Goal: Task Accomplishment & Management: Use online tool/utility

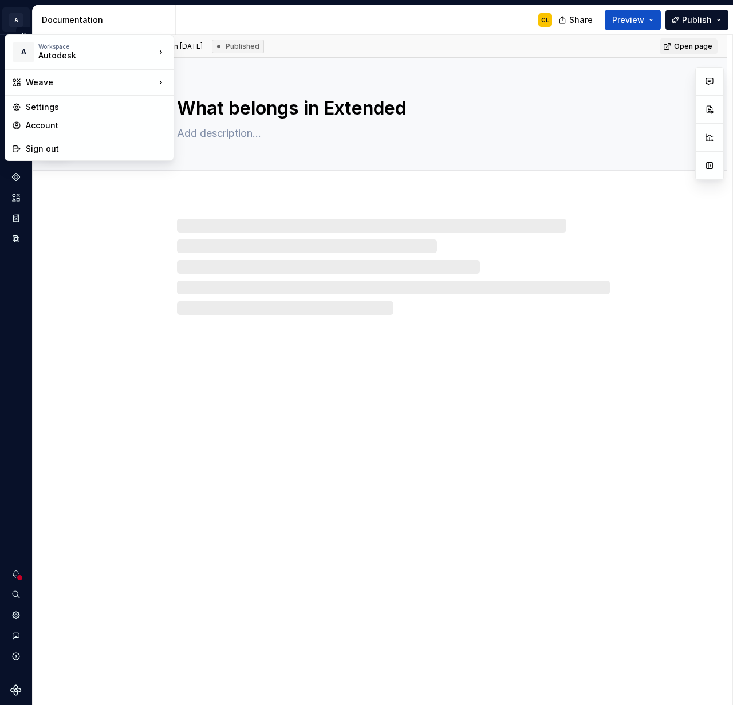
click at [18, 19] on html "A Weave CL Design system data Documentation CL Share Preview Publish 28 Pages A…" at bounding box center [366, 352] width 733 height 705
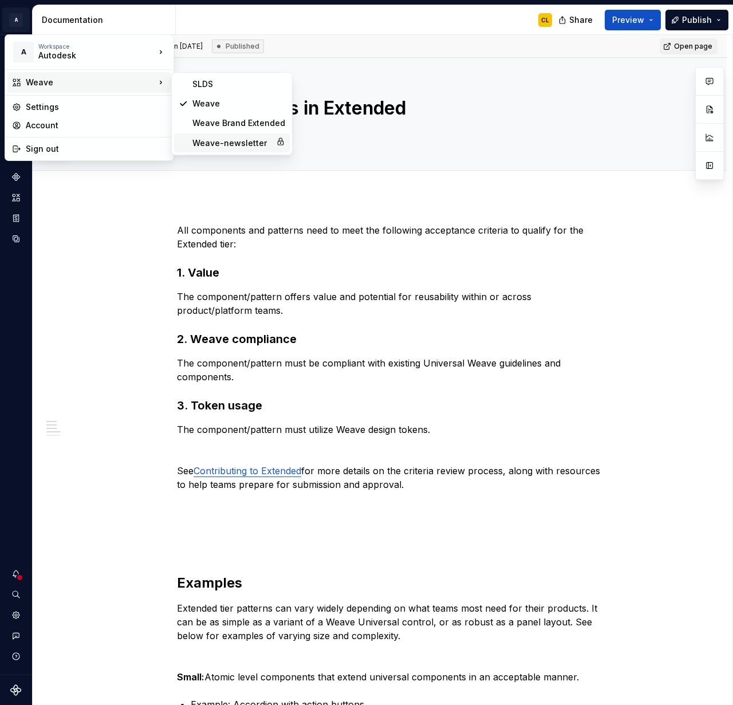
click at [228, 139] on div "Weave-newsletter" at bounding box center [231, 142] width 79 height 11
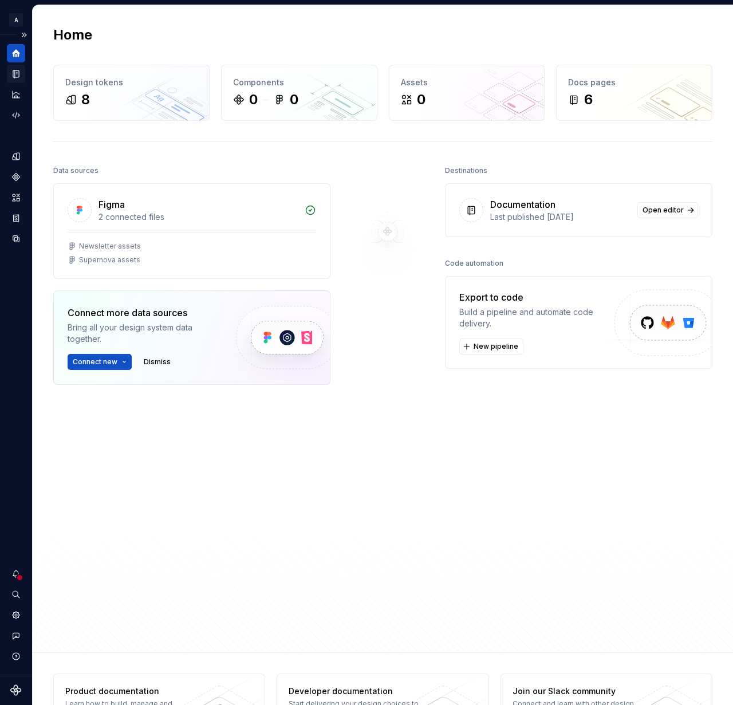
click at [18, 73] on icon "Documentation" at bounding box center [17, 74] width 5 height 6
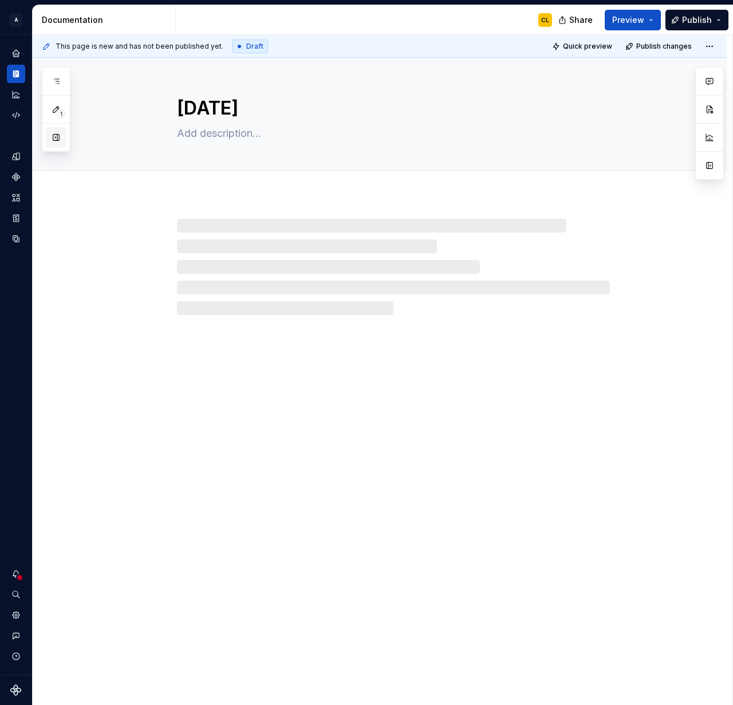
click at [60, 137] on button "button" at bounding box center [56, 137] width 21 height 21
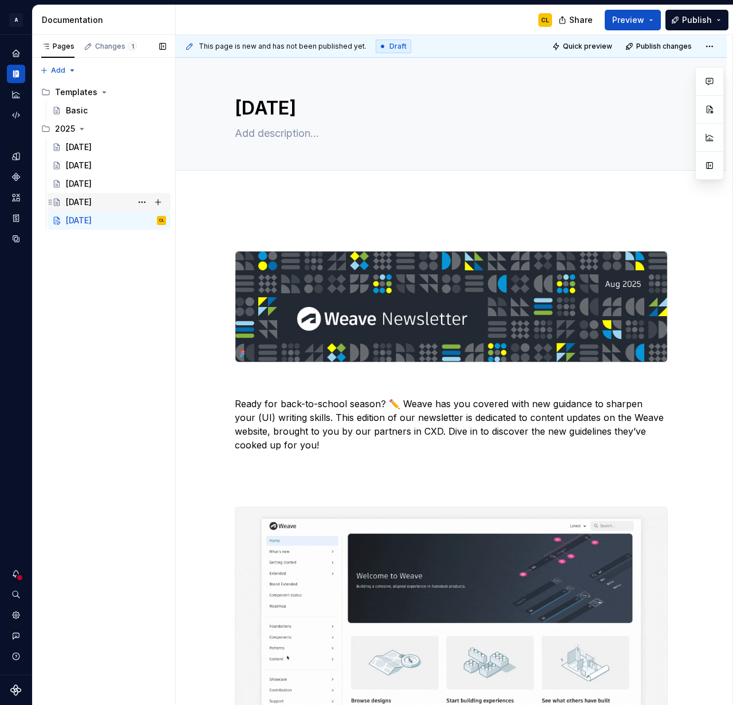
click at [92, 200] on div "[DATE]" at bounding box center [79, 201] width 26 height 11
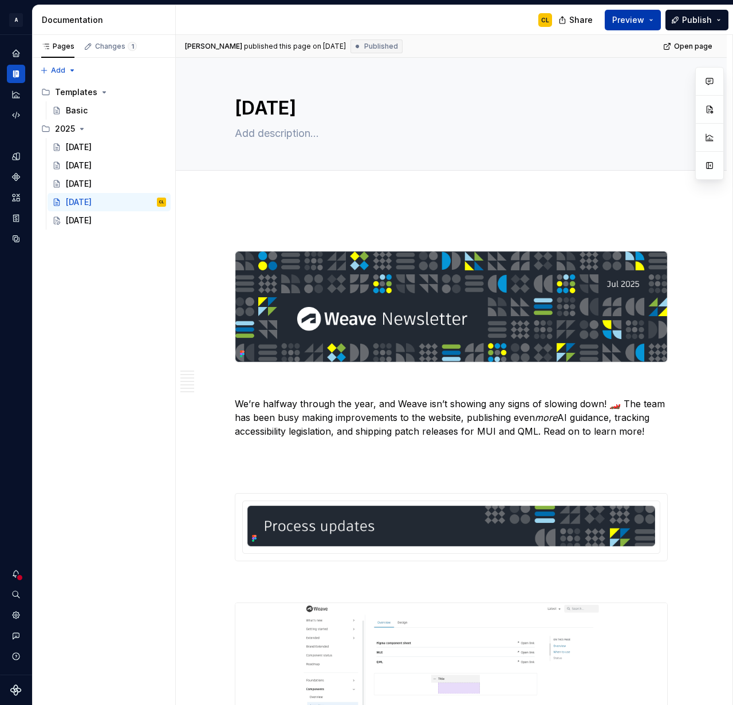
click at [632, 21] on span "Preview" at bounding box center [628, 19] width 32 height 11
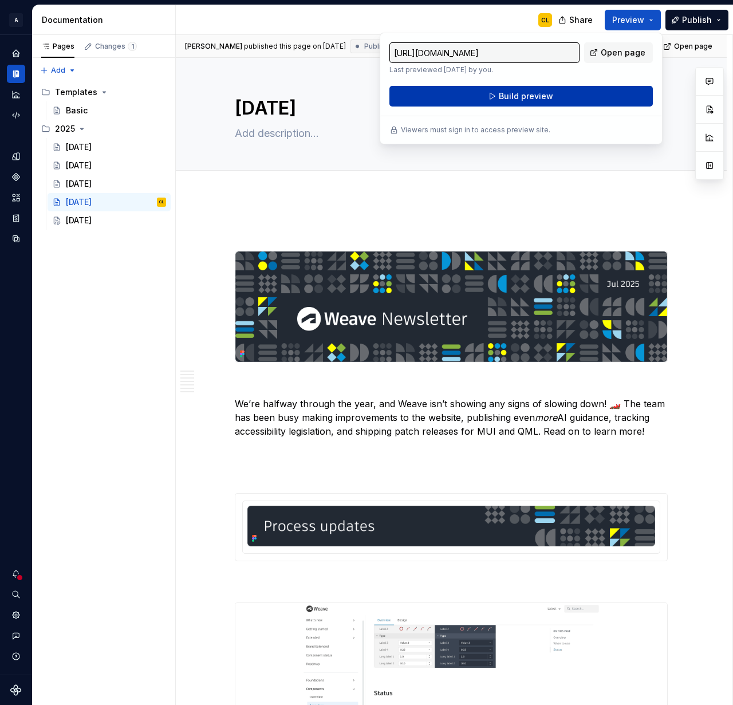
click at [559, 93] on button "Build preview" at bounding box center [520, 96] width 263 height 21
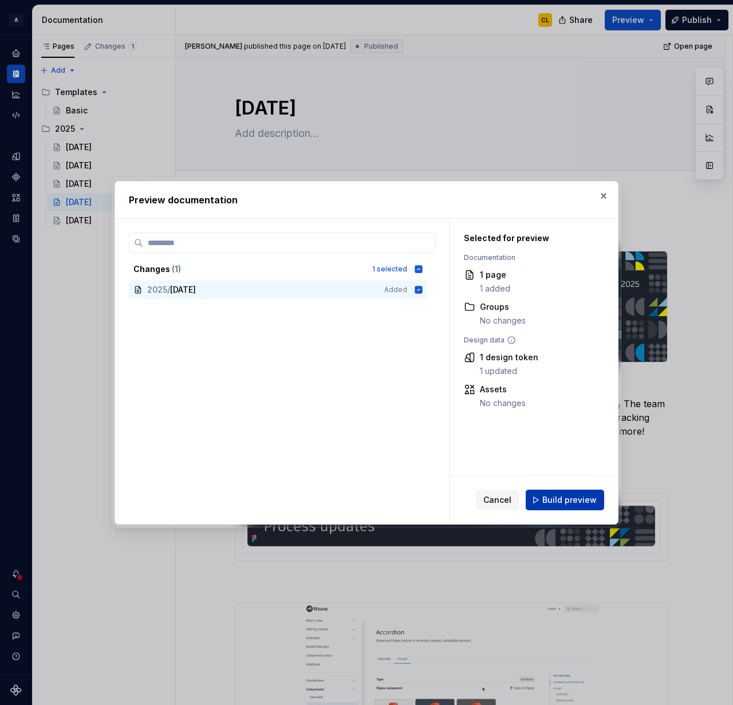
click at [559, 500] on span "Build preview" at bounding box center [569, 499] width 54 height 11
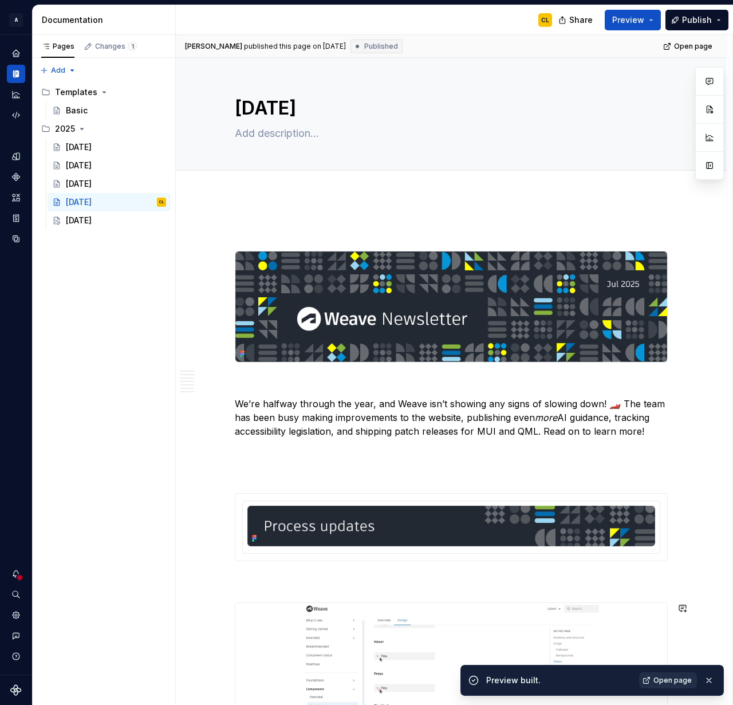
click at [664, 678] on span "Open page" at bounding box center [672, 679] width 38 height 9
click at [91, 216] on div "[DATE]" at bounding box center [79, 220] width 26 height 11
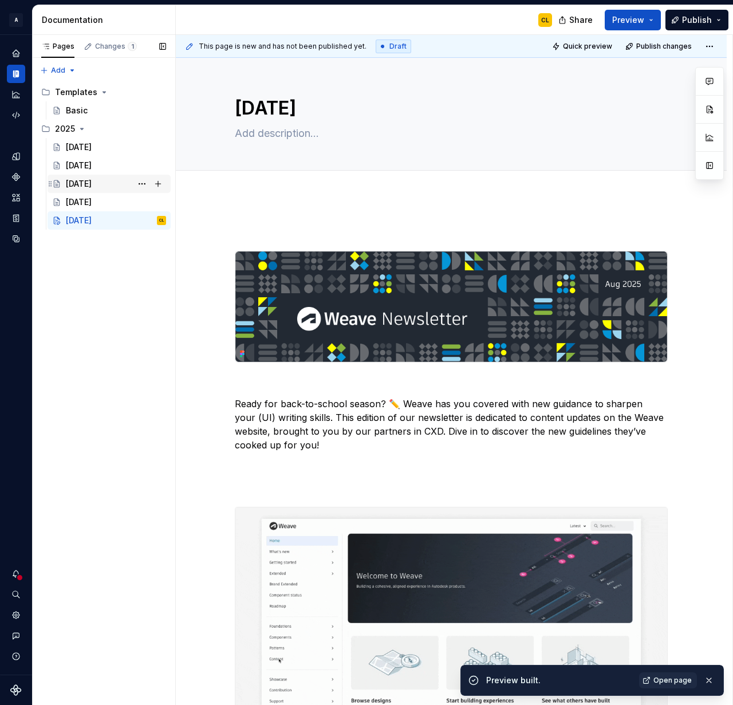
click at [80, 181] on div "[DATE]" at bounding box center [79, 183] width 26 height 11
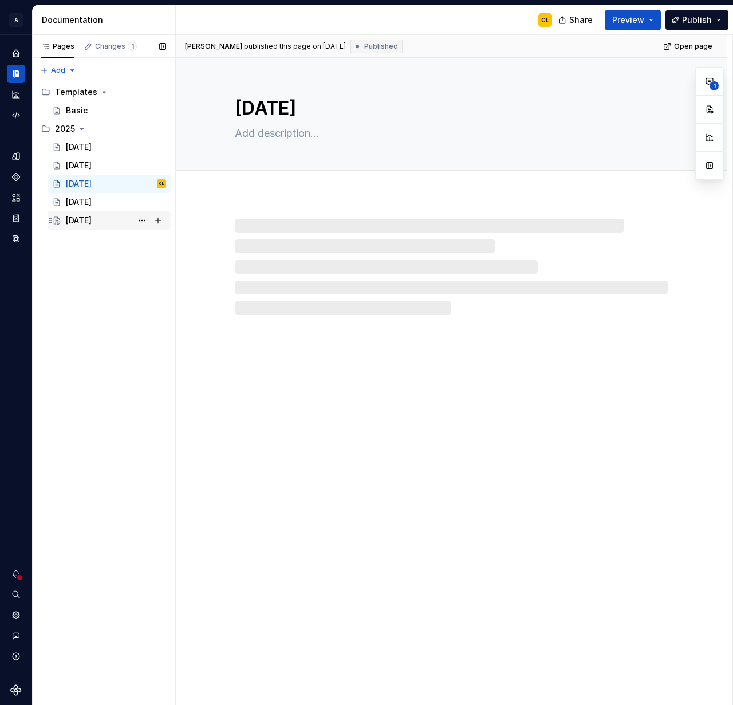
click at [92, 217] on div "[DATE]" at bounding box center [79, 220] width 26 height 11
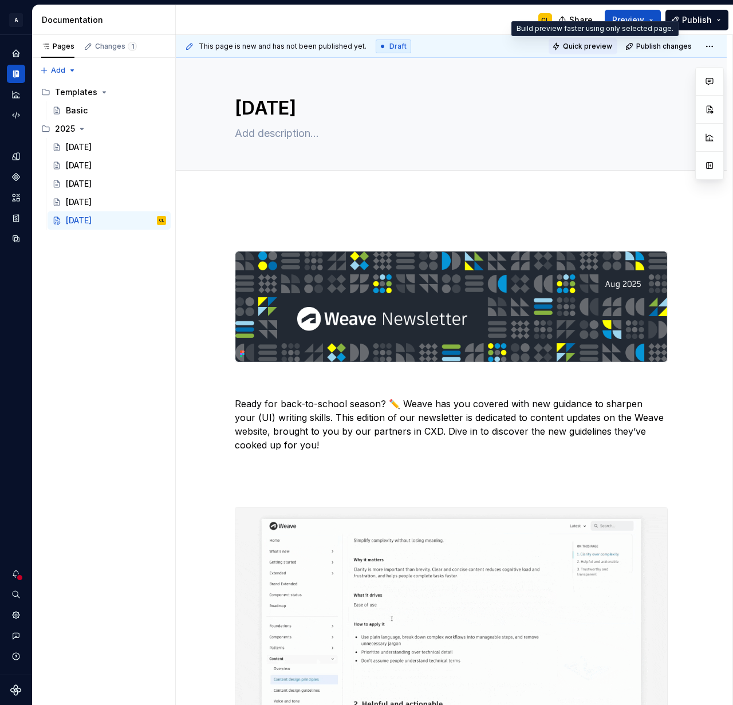
click at [607, 47] on span "Quick preview" at bounding box center [587, 46] width 49 height 9
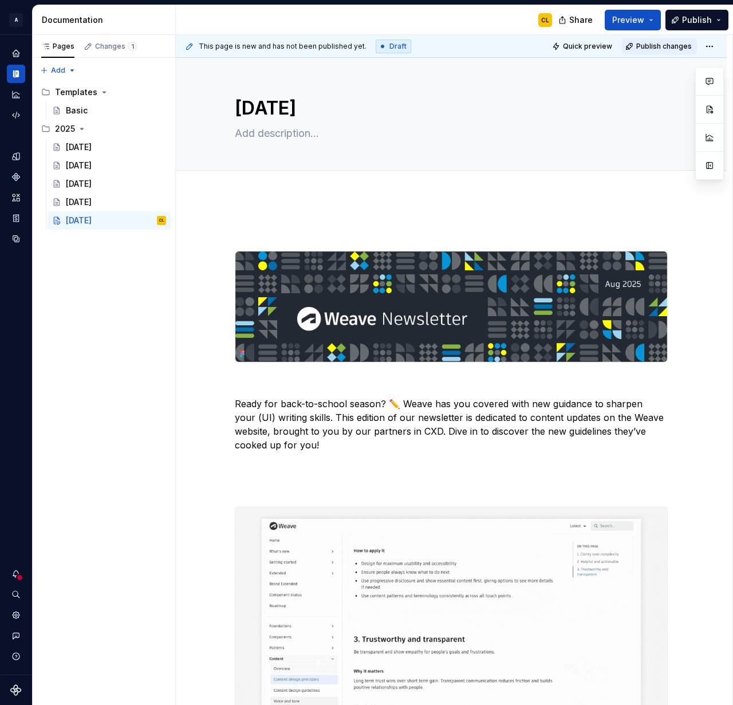
click at [658, 47] on span "Publish changes" at bounding box center [664, 46] width 56 height 9
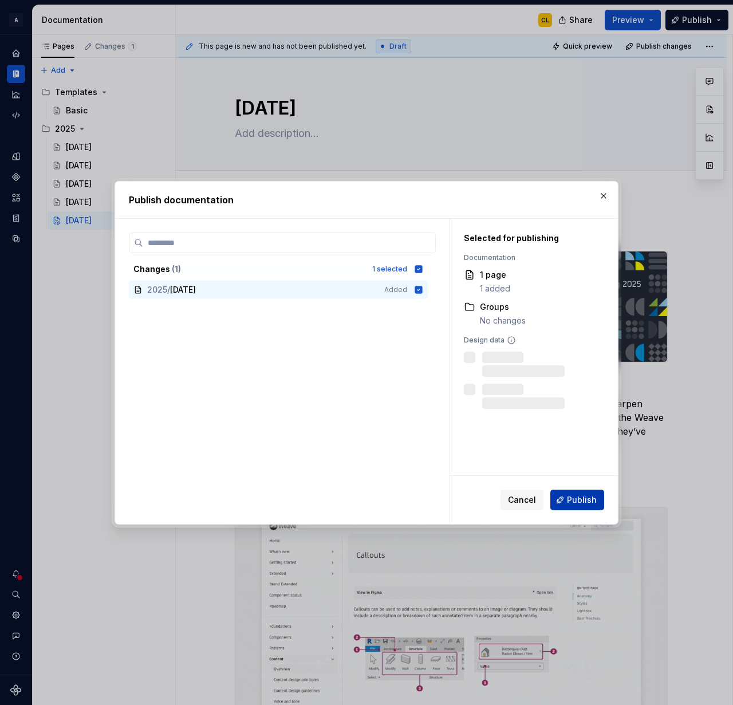
click at [583, 503] on span "Publish" at bounding box center [582, 499] width 30 height 11
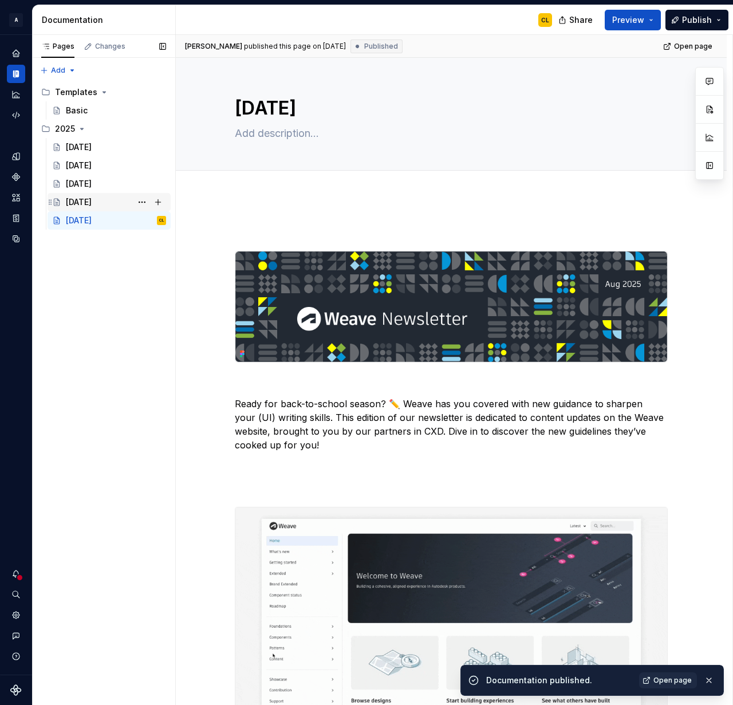
click at [116, 203] on div "[DATE]" at bounding box center [116, 202] width 100 height 16
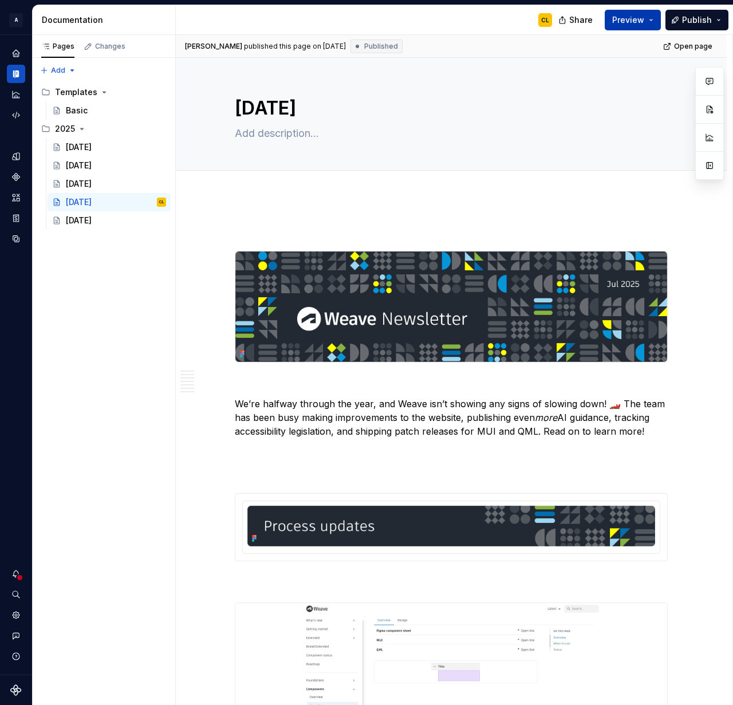
click at [631, 23] on span "Preview" at bounding box center [628, 19] width 32 height 11
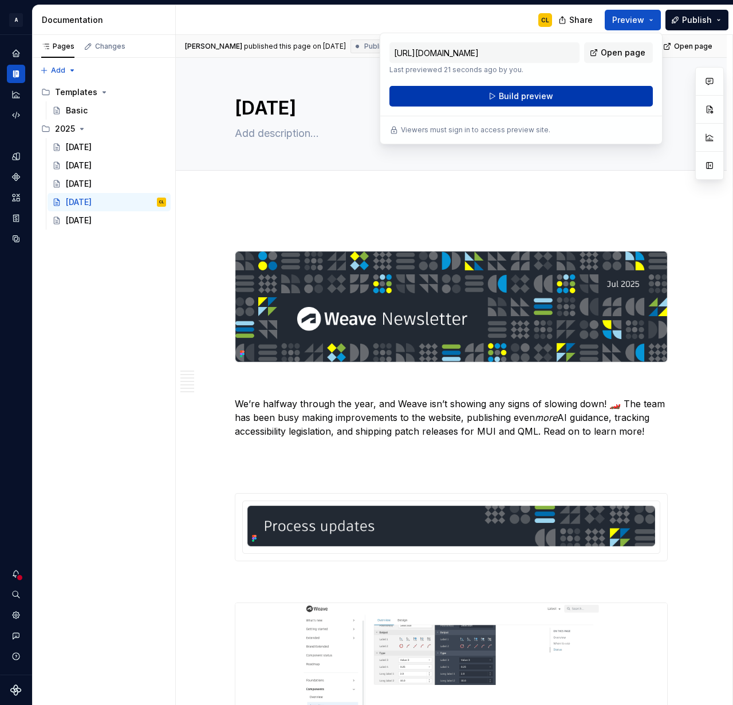
click at [606, 90] on button "Build preview" at bounding box center [520, 96] width 263 height 21
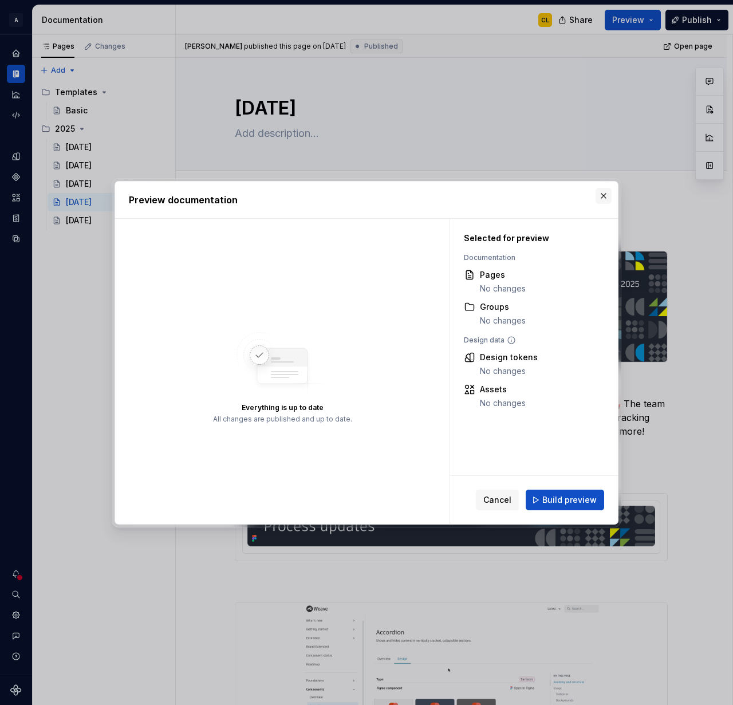
click at [607, 196] on button "button" at bounding box center [603, 196] width 16 height 16
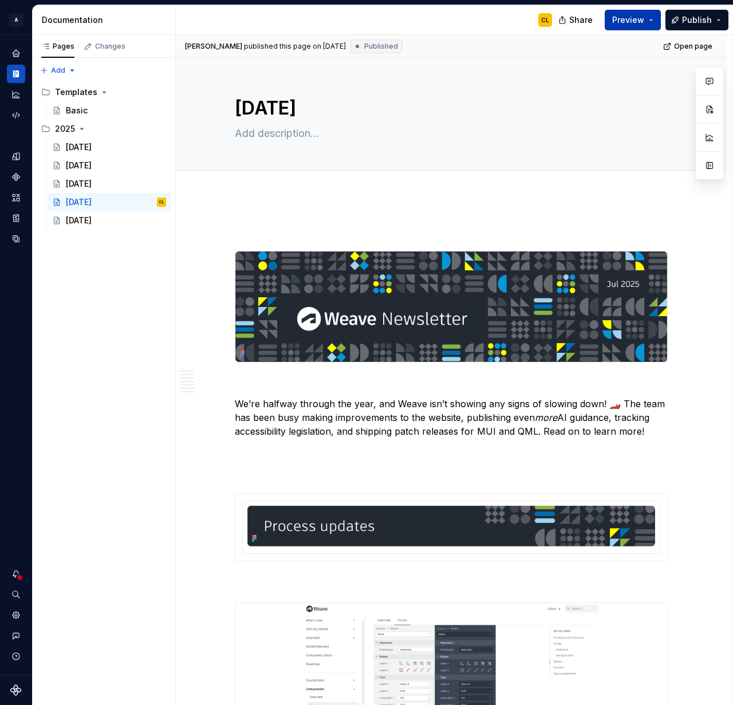
click at [652, 21] on button "Preview" at bounding box center [632, 20] width 56 height 21
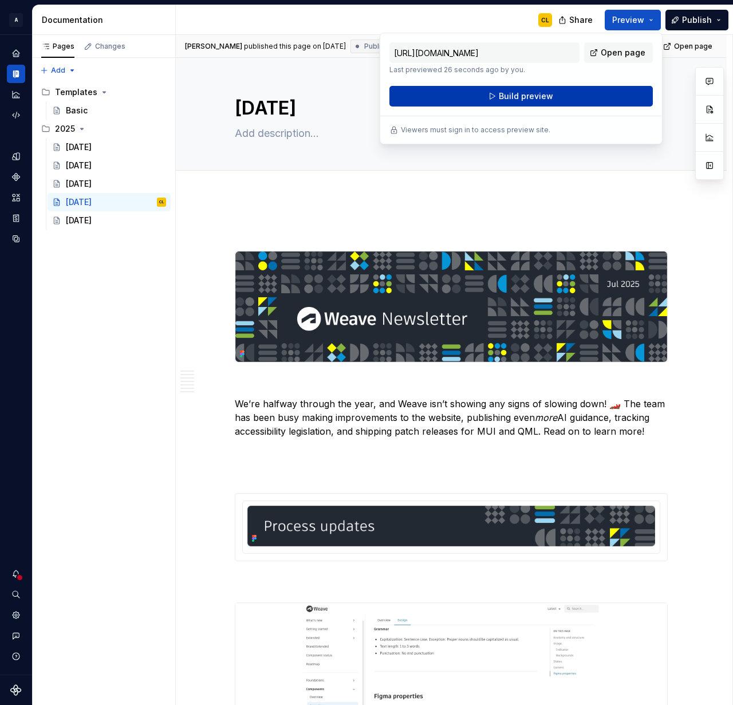
click at [606, 96] on button "Build preview" at bounding box center [520, 96] width 263 height 21
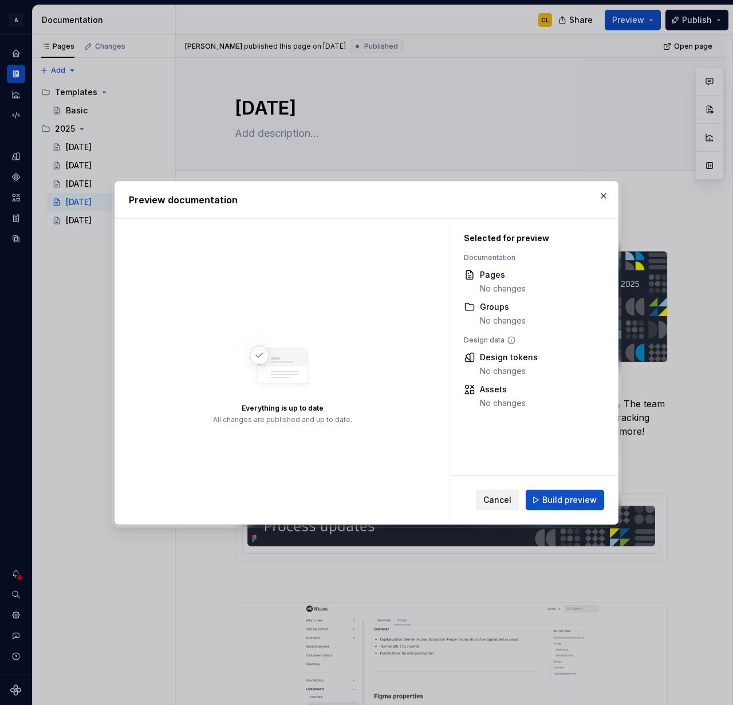
click at [509, 500] on span "Cancel" at bounding box center [497, 499] width 28 height 11
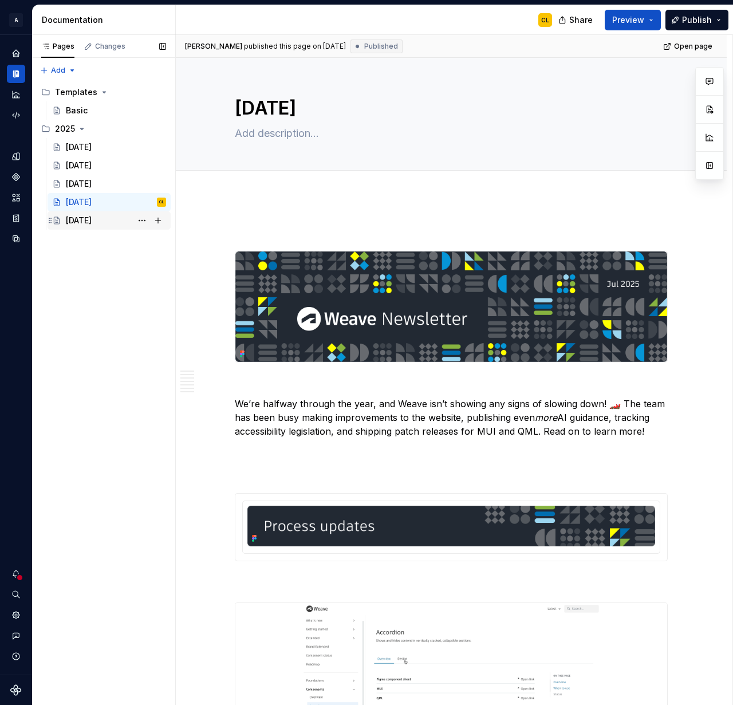
click at [94, 213] on div "[DATE]" at bounding box center [116, 220] width 100 height 16
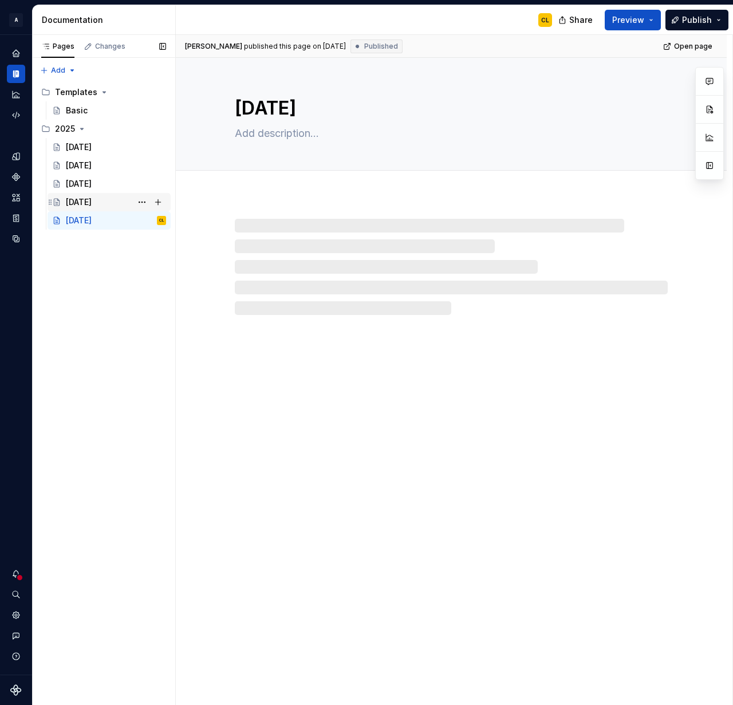
click at [92, 199] on div "[DATE]" at bounding box center [79, 201] width 26 height 11
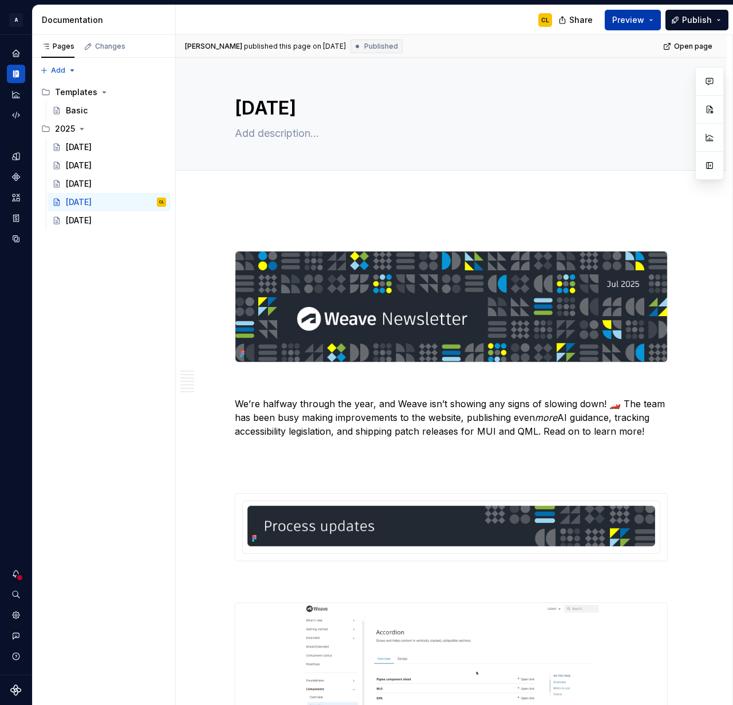
click at [653, 18] on button "Preview" at bounding box center [632, 20] width 56 height 21
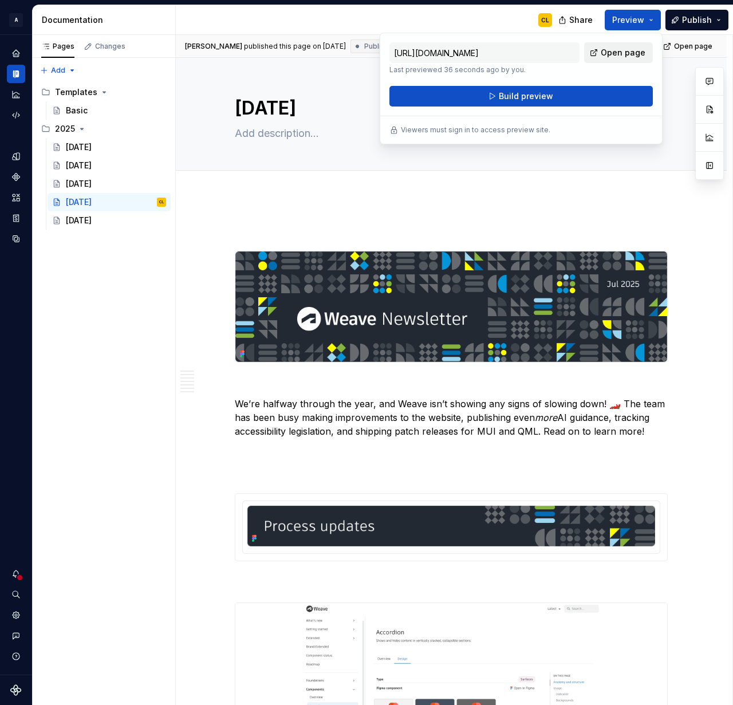
click at [615, 51] on span "Open page" at bounding box center [622, 52] width 45 height 11
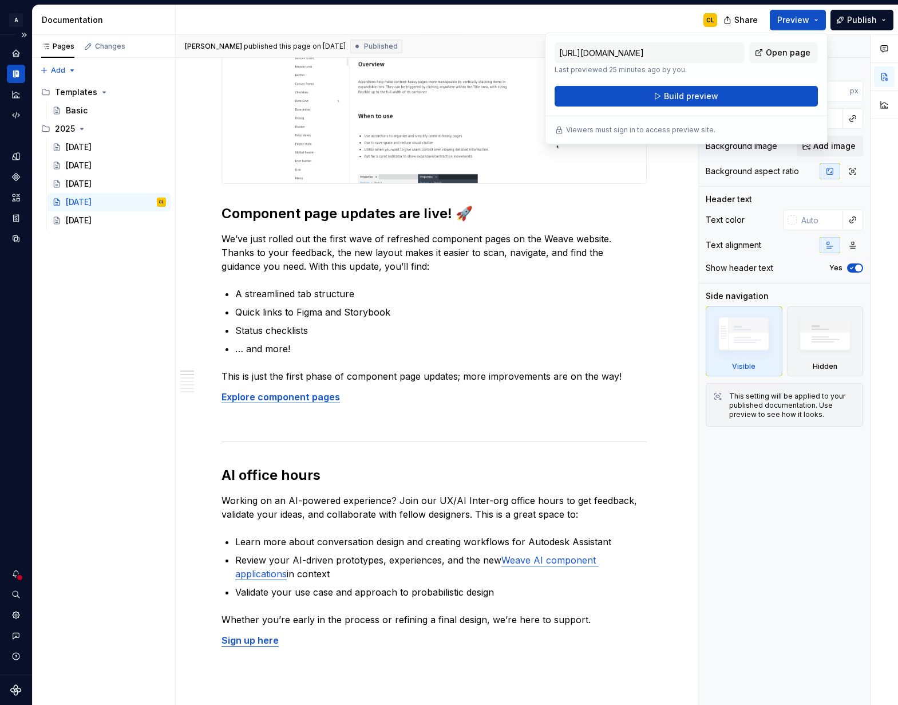
scroll to position [688, 0]
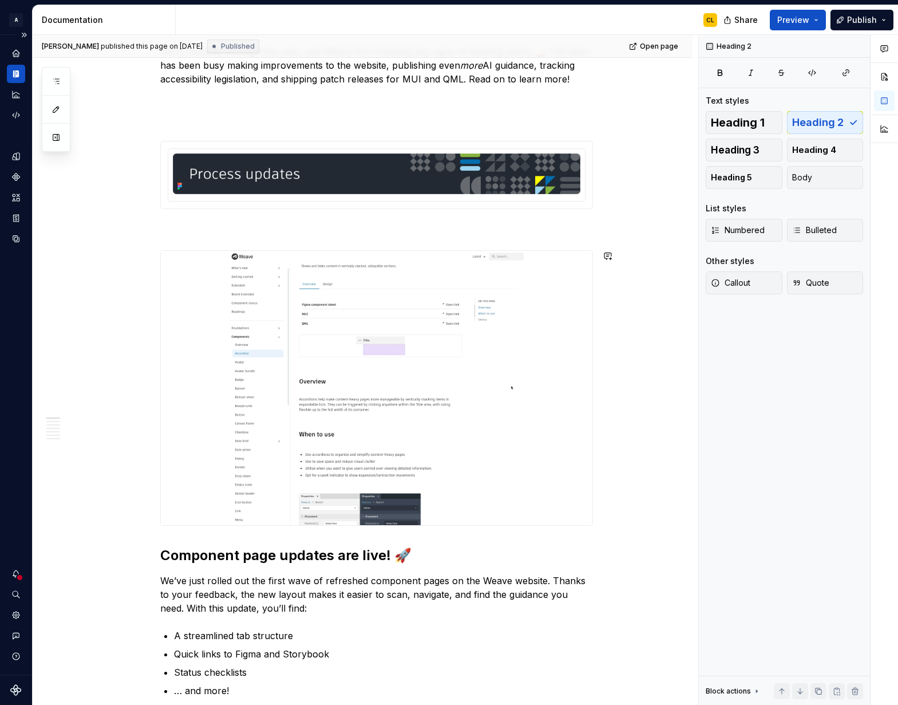
scroll to position [323, 0]
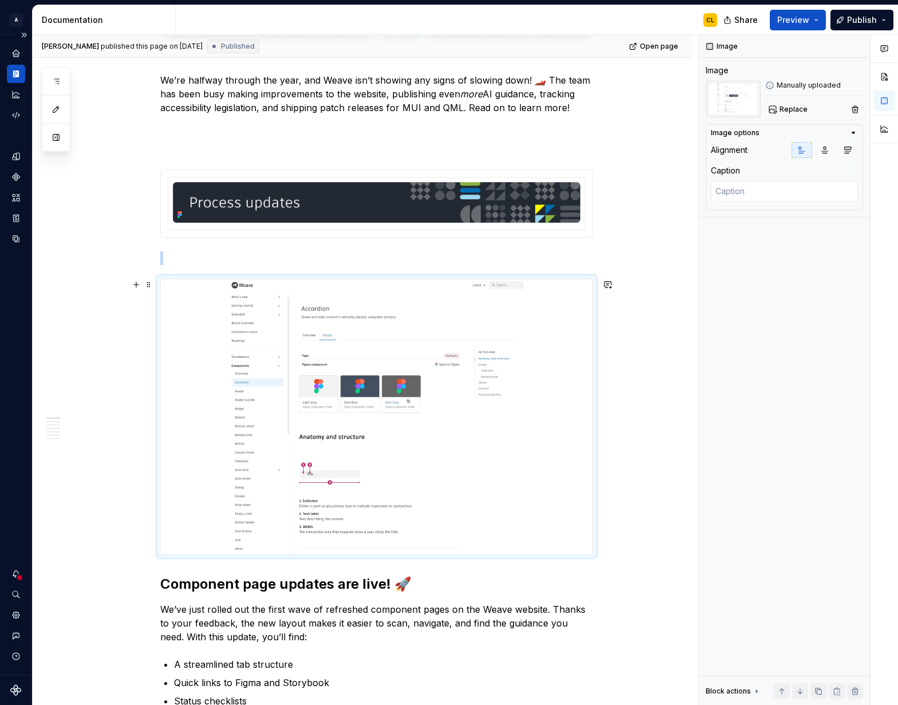
click at [539, 404] on img at bounding box center [377, 416] width 432 height 274
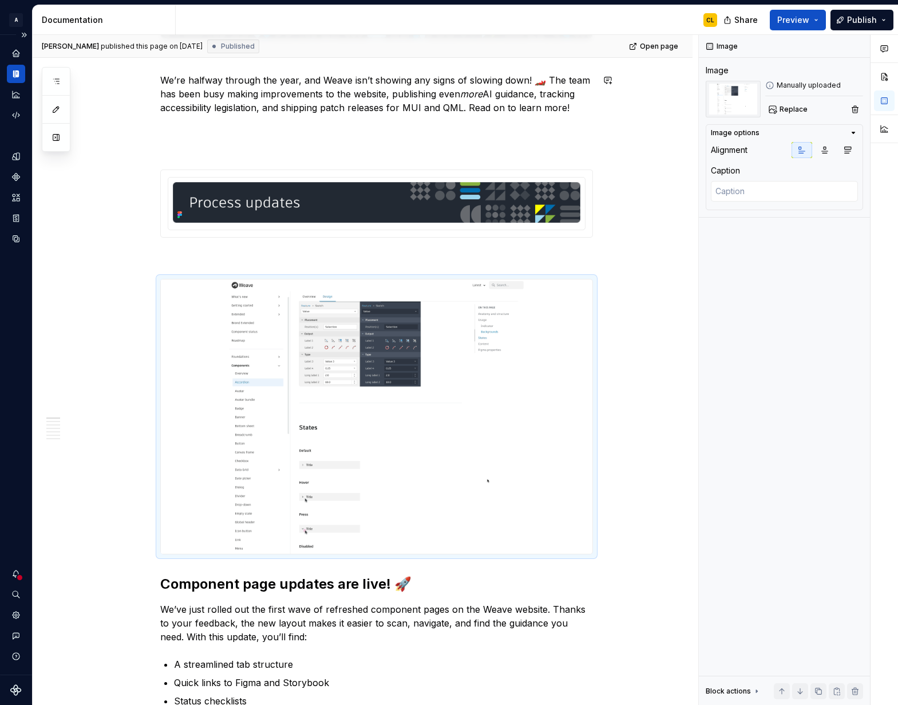
drag, startPoint x: 426, startPoint y: 342, endPoint x: 602, endPoint y: 25, distance: 362.5
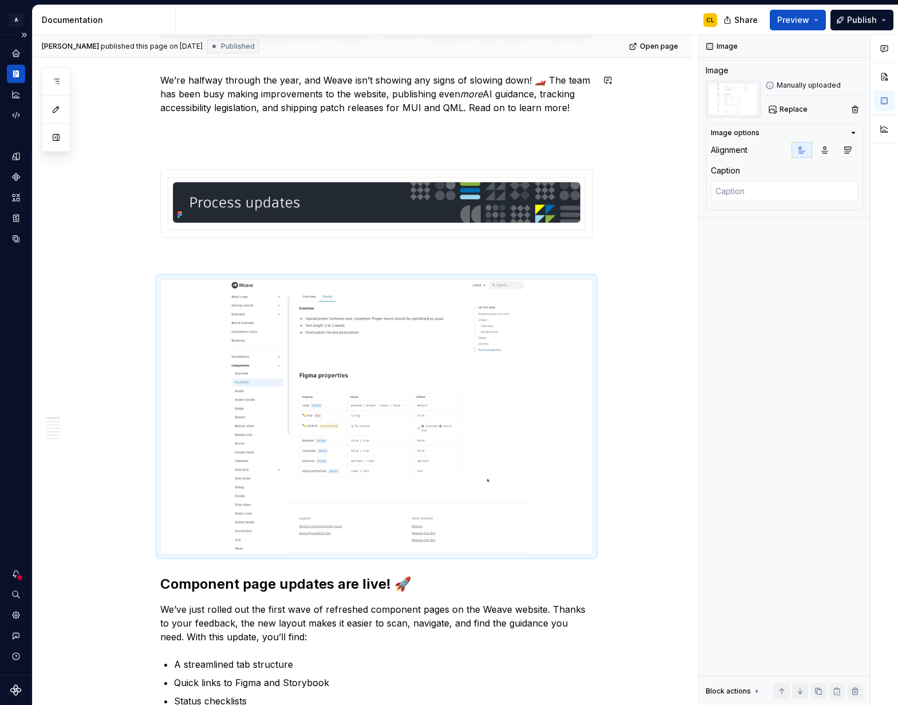
click at [0, 0] on div "A Weave-newsletter CL Design system data Documentation CL Share Preview Publish…" at bounding box center [449, 352] width 898 height 705
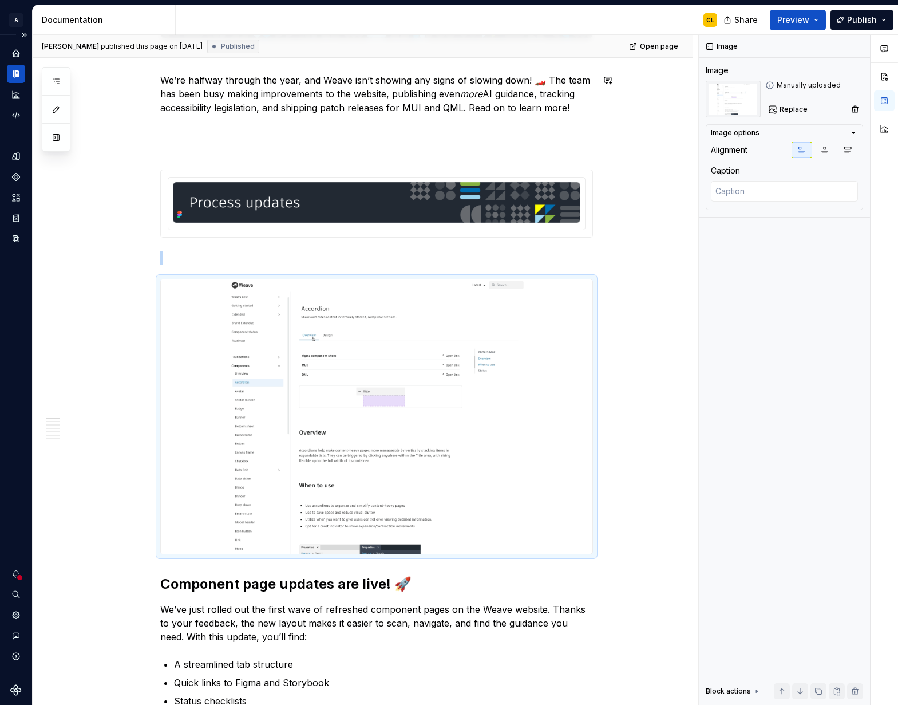
type textarea "*"
